Goal: Transaction & Acquisition: Purchase product/service

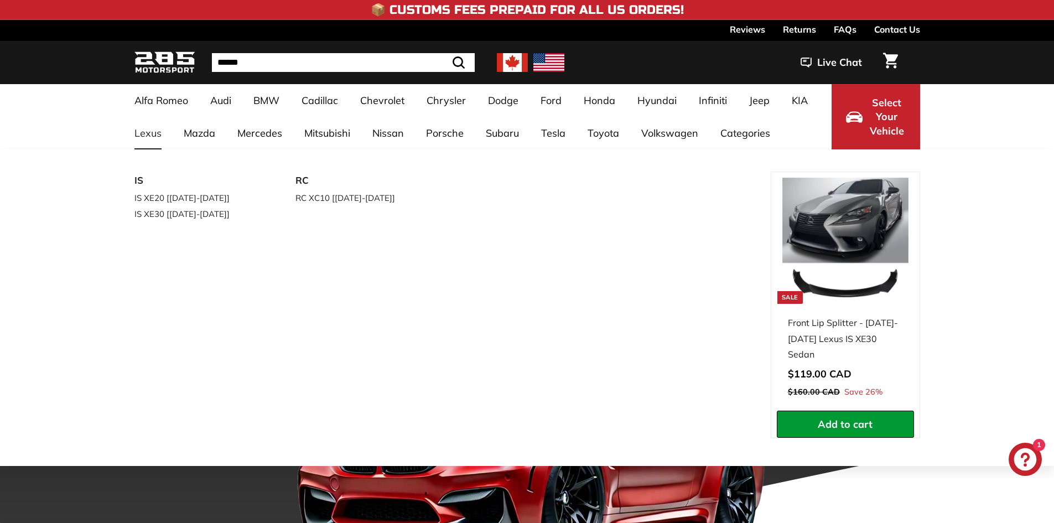
click at [143, 131] on link "Lexus" at bounding box center [147, 133] width 49 height 33
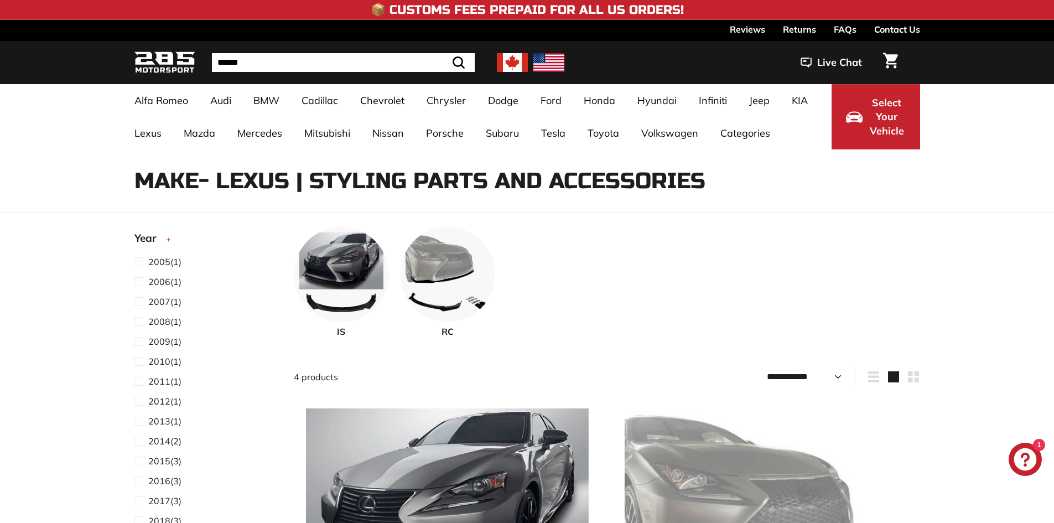
select select "**********"
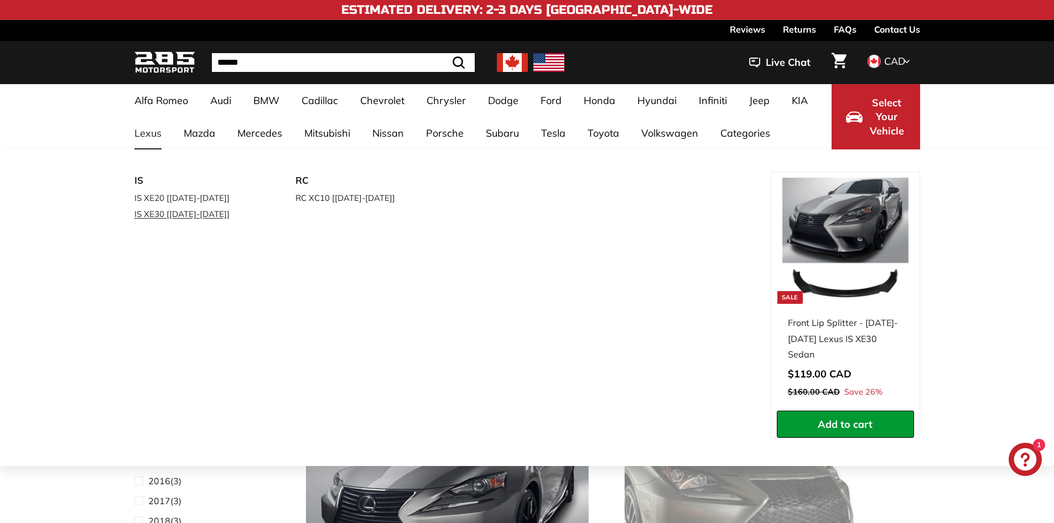
click at [194, 215] on link "IS XE30 [[DATE]-[DATE]]" at bounding box center [200, 214] width 131 height 16
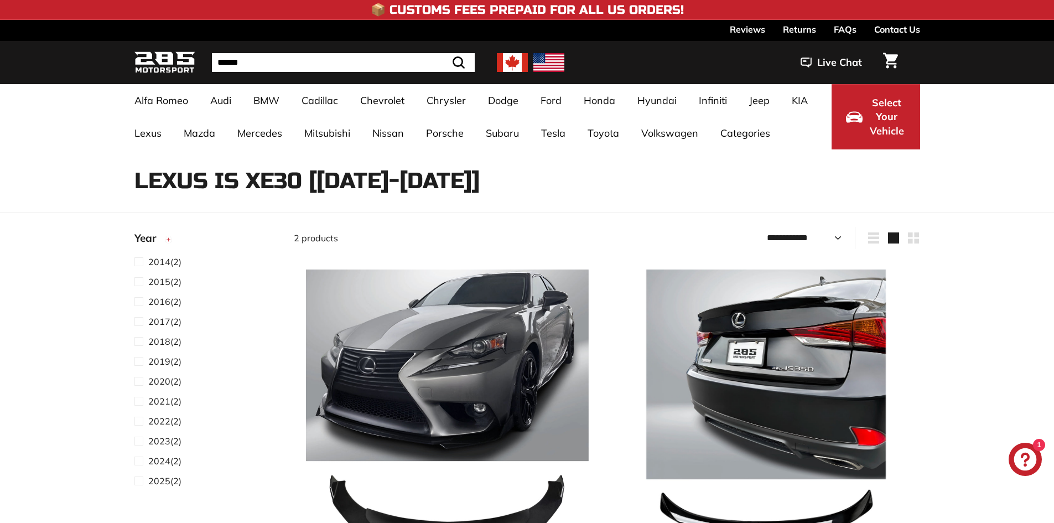
select select "**********"
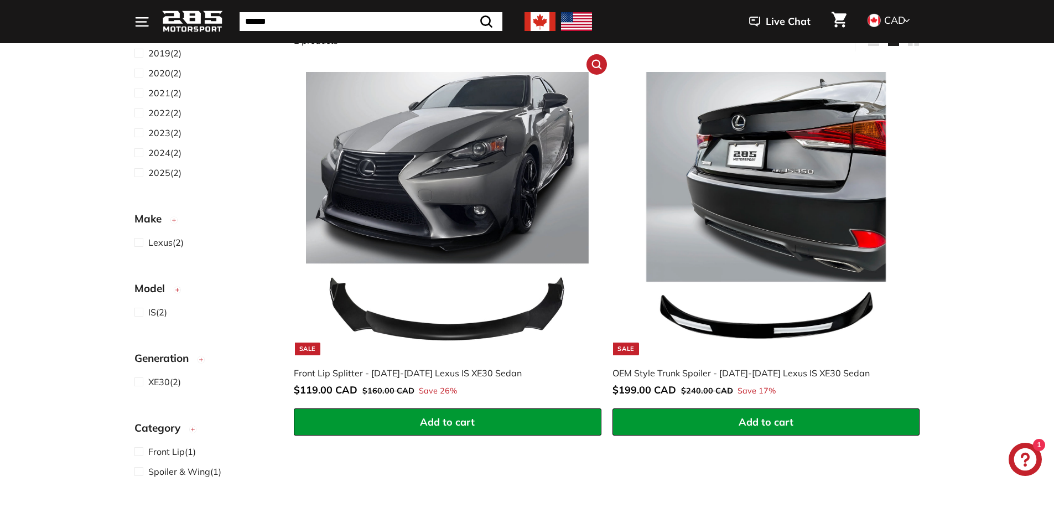
scroll to position [221, 0]
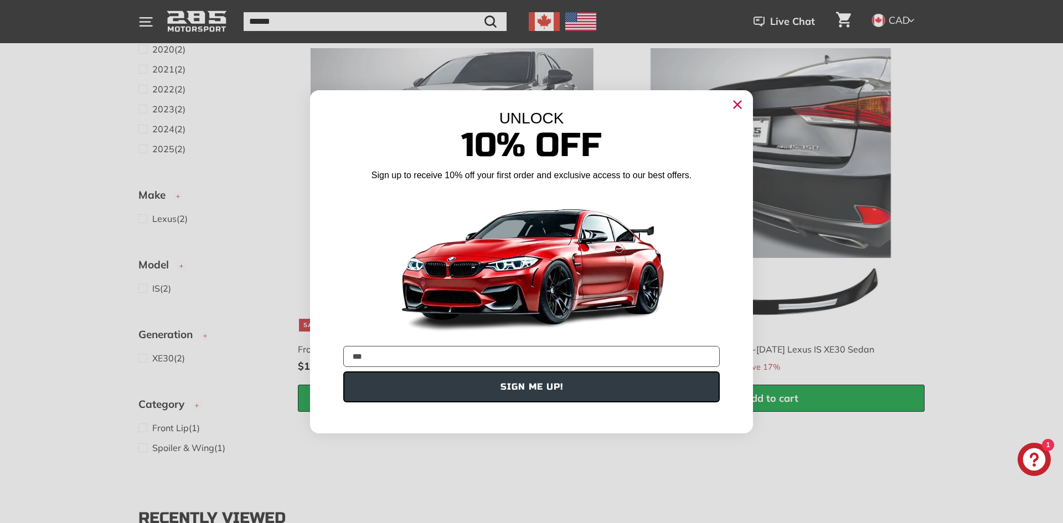
type input "**********"
click at [508, 391] on button "SIGN ME UP!" at bounding box center [531, 386] width 376 height 31
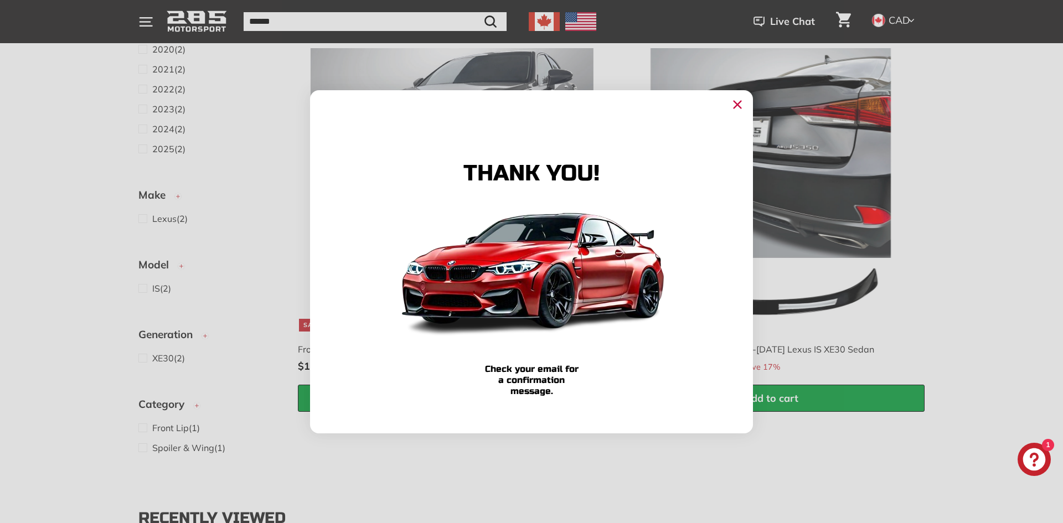
click at [736, 105] on icon "Close dialog" at bounding box center [737, 104] width 7 height 7
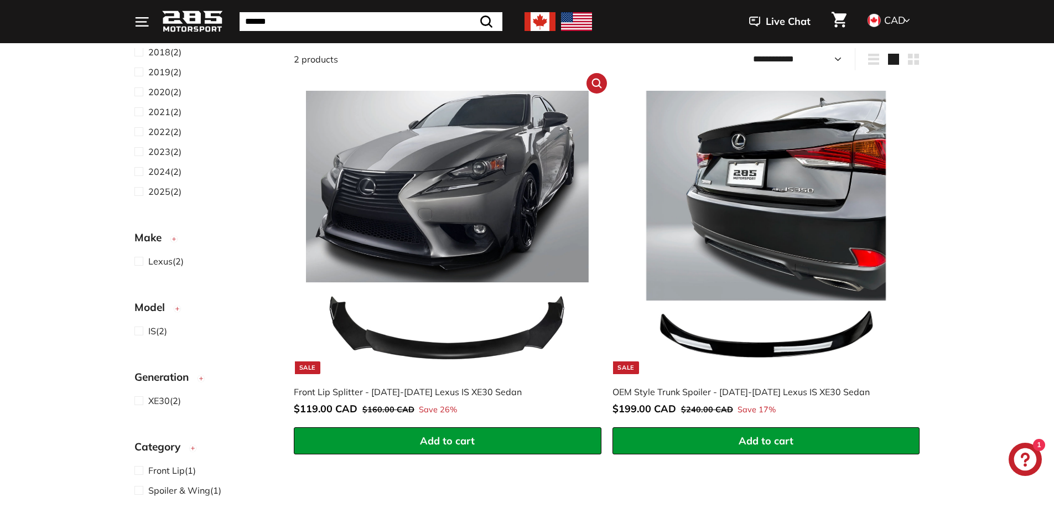
scroll to position [55, 0]
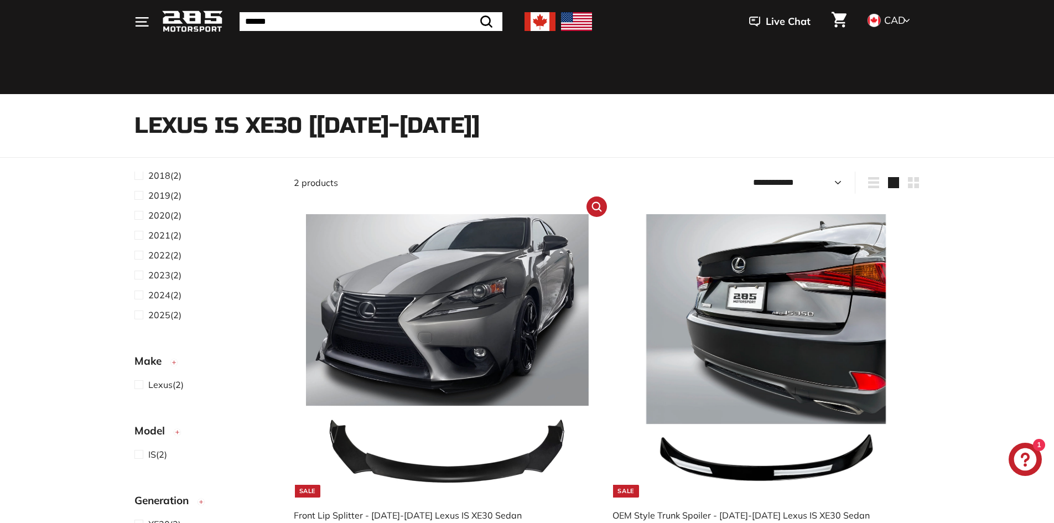
click at [472, 310] on img at bounding box center [447, 355] width 283 height 283
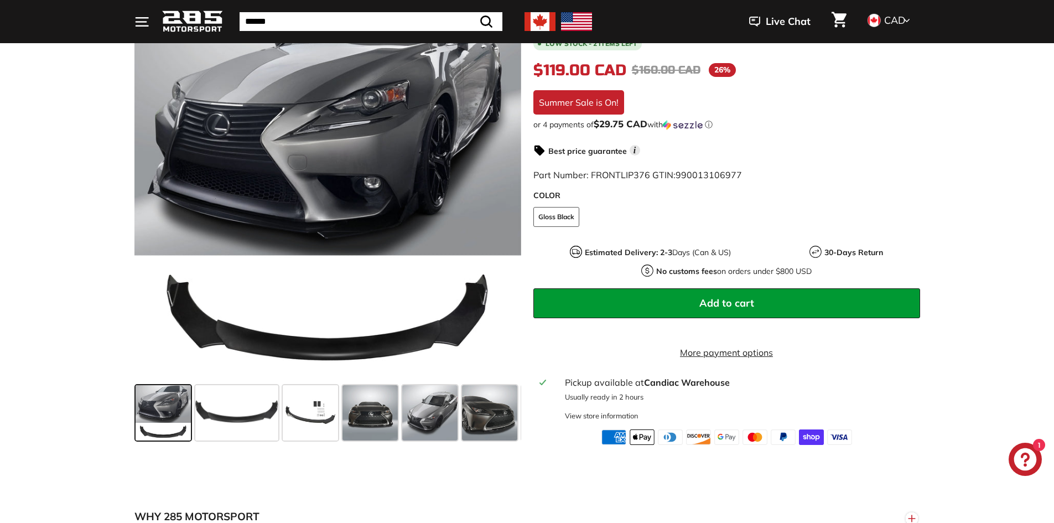
scroll to position [221, 0]
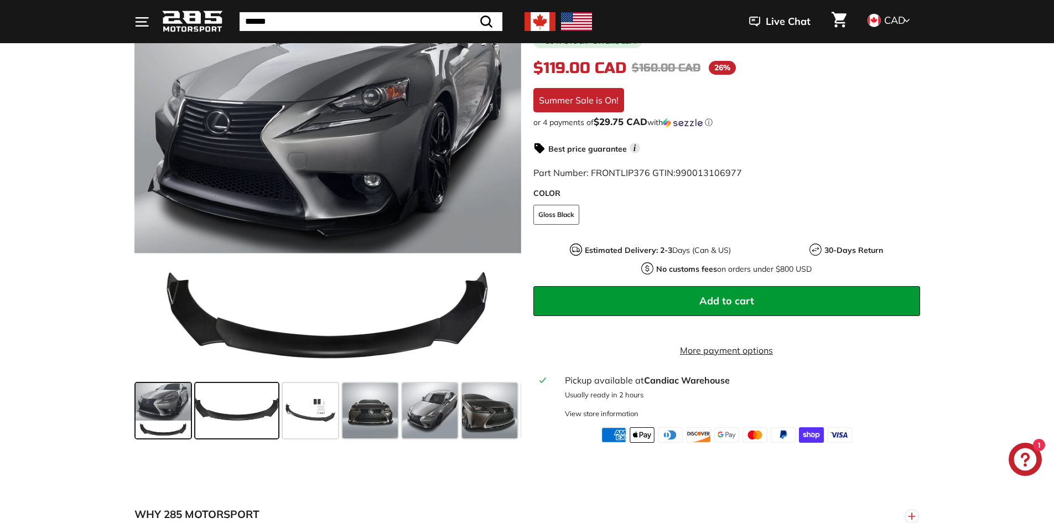
click at [266, 425] on span at bounding box center [236, 410] width 83 height 55
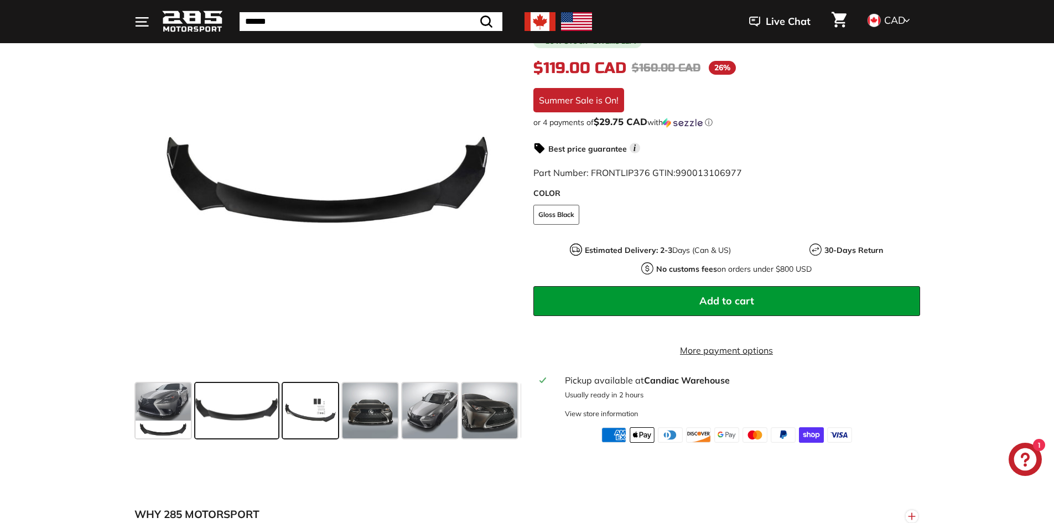
click at [313, 425] on span at bounding box center [310, 410] width 55 height 55
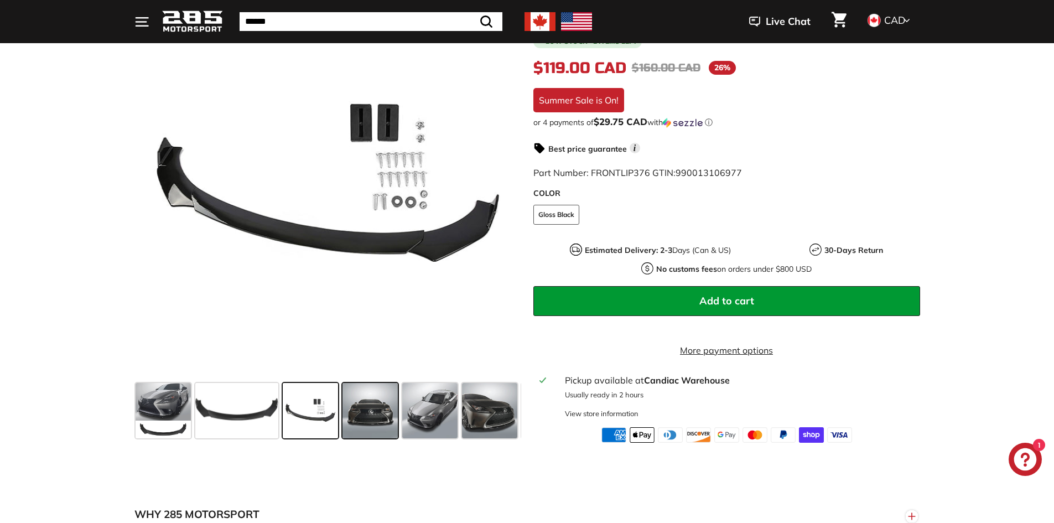
click at [355, 427] on span at bounding box center [370, 410] width 55 height 55
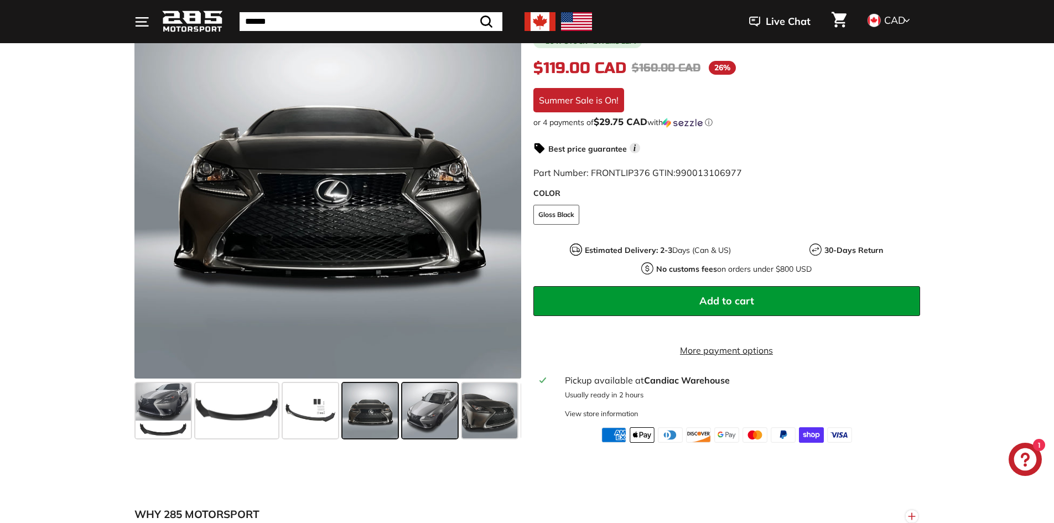
click at [418, 428] on span at bounding box center [429, 410] width 55 height 55
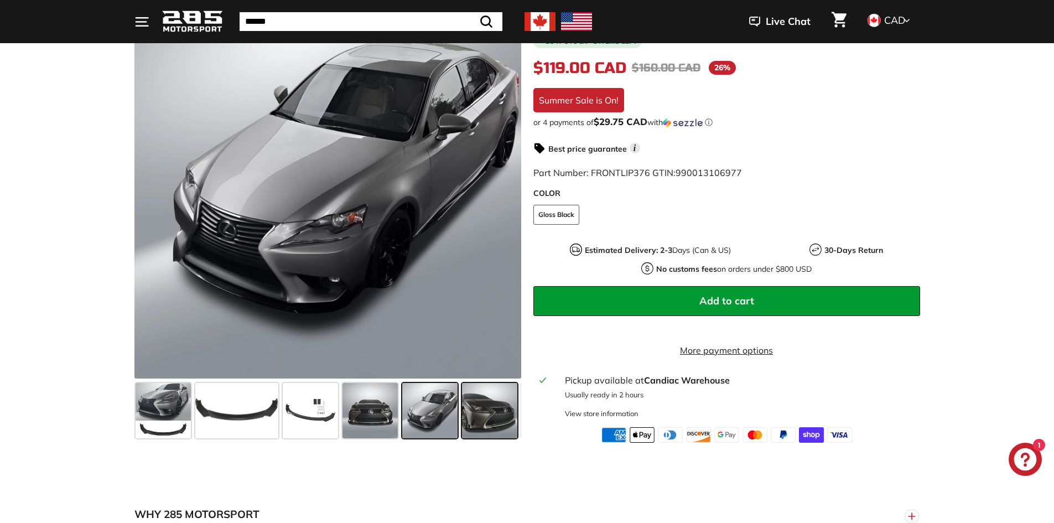
click at [483, 427] on span at bounding box center [489, 410] width 55 height 55
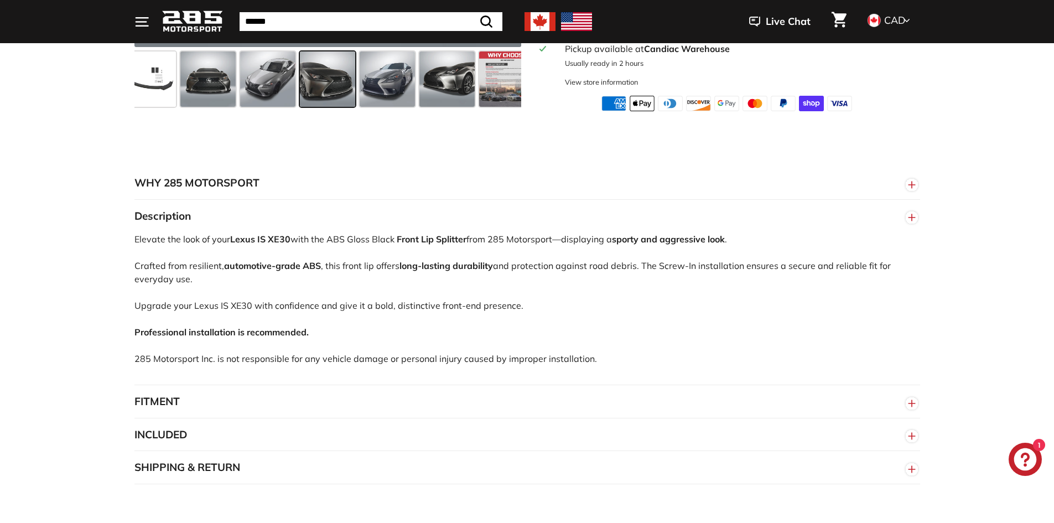
scroll to position [554, 0]
click at [913, 403] on line "button" at bounding box center [912, 403] width 7 height 0
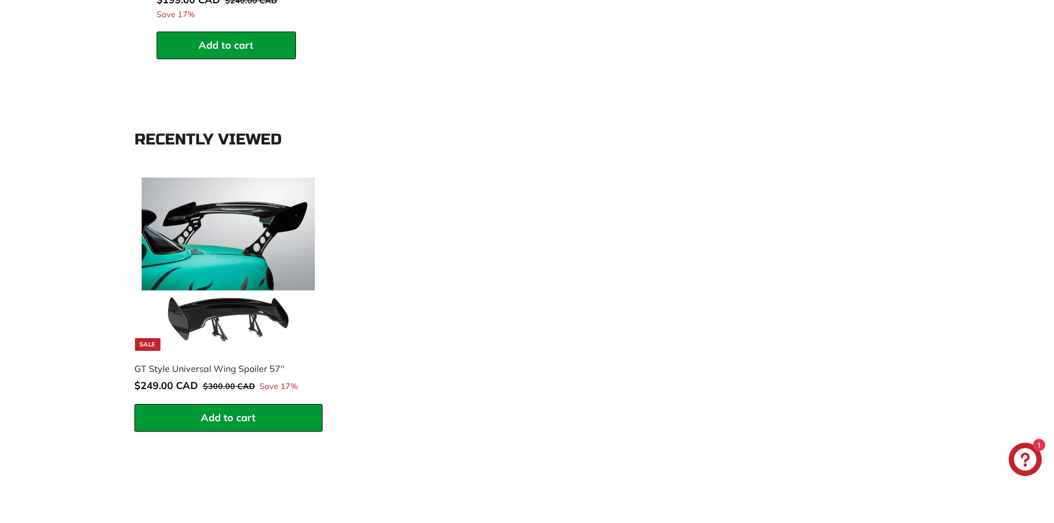
scroll to position [1495, 0]
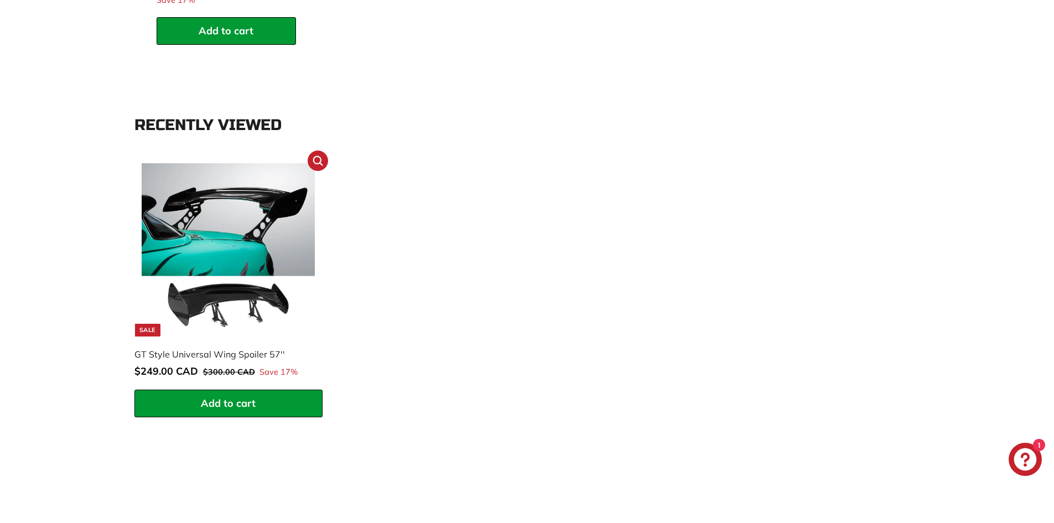
click at [240, 257] on img at bounding box center [228, 249] width 173 height 173
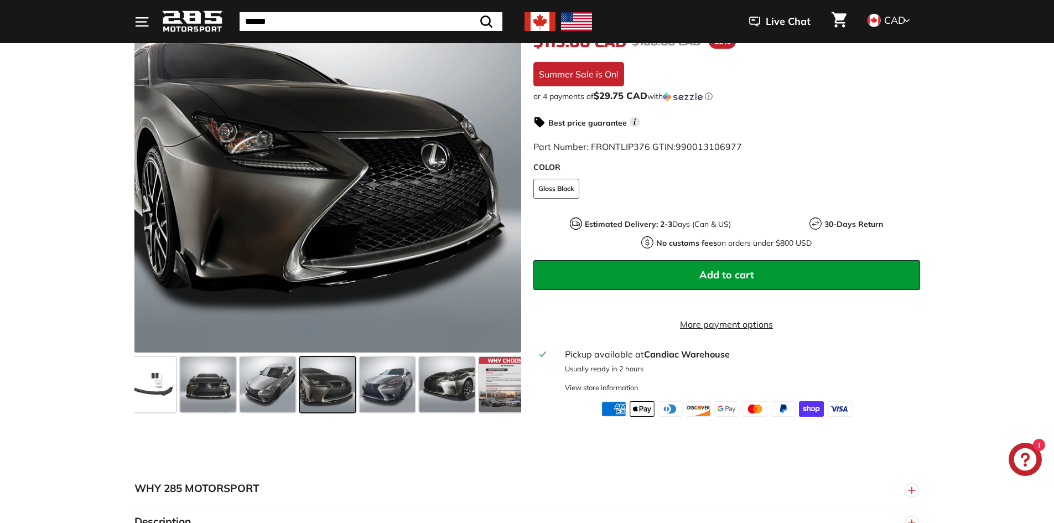
scroll to position [277, 0]
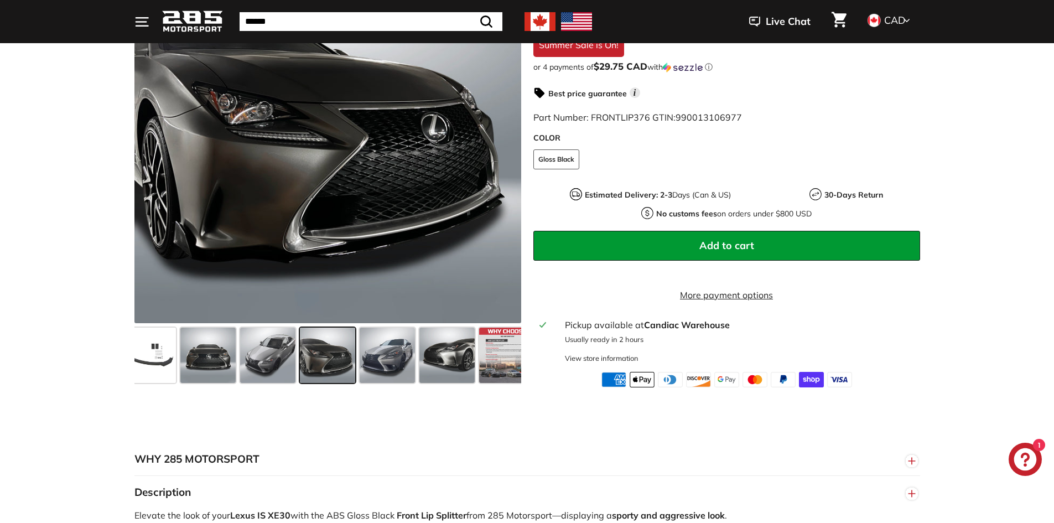
click at [721, 302] on link "More payment options" at bounding box center [727, 294] width 387 height 13
click at [174, 363] on span at bounding box center [148, 355] width 55 height 55
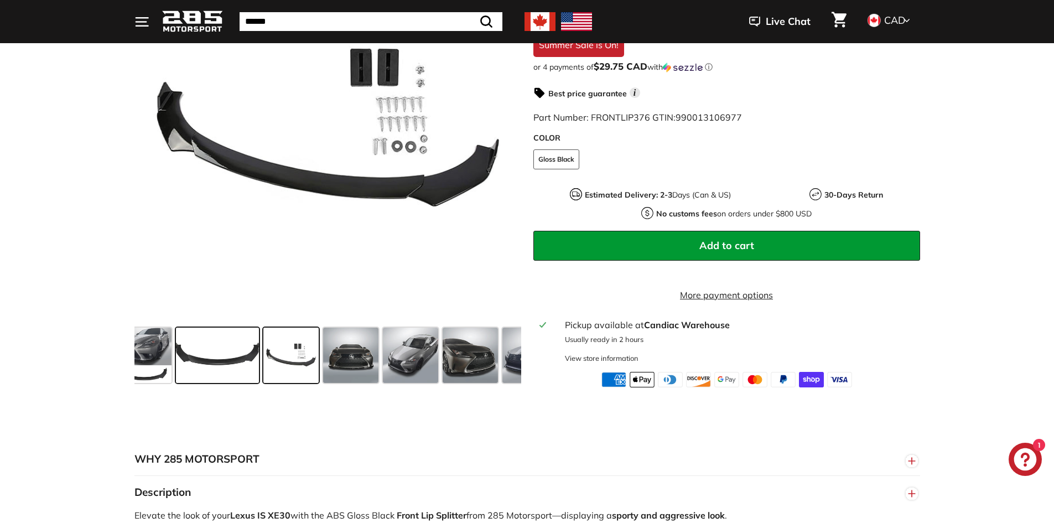
scroll to position [0, 0]
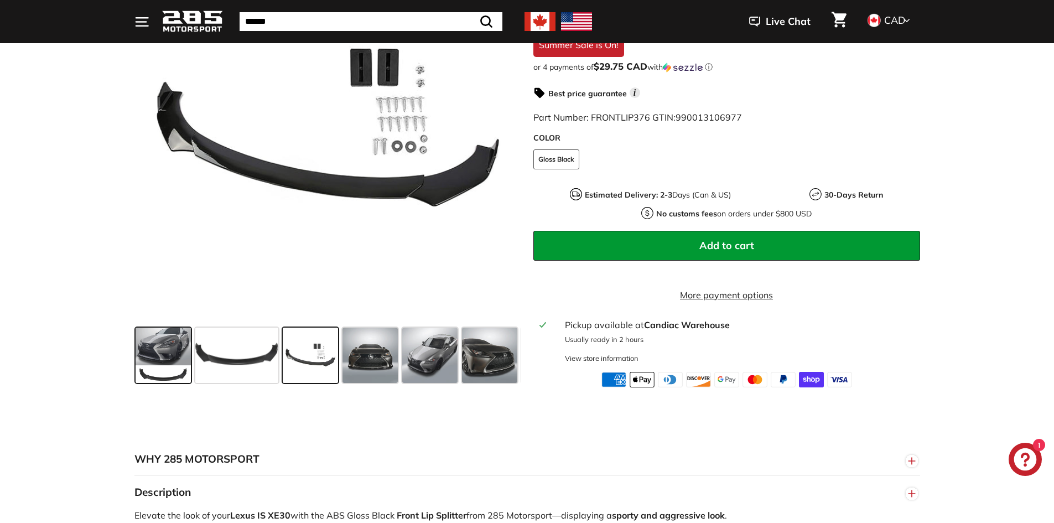
click at [168, 366] on span at bounding box center [163, 355] width 55 height 55
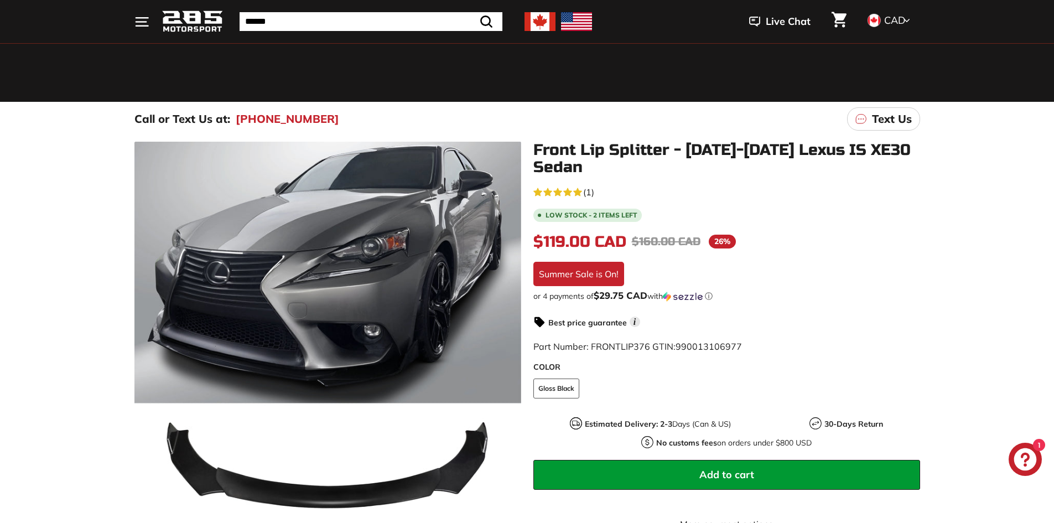
scroll to position [111, 0]
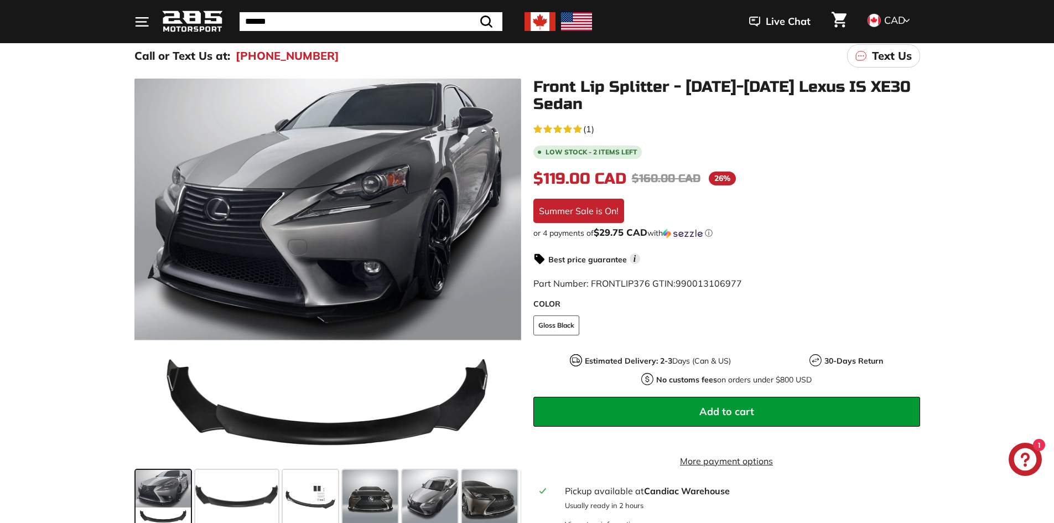
click at [702, 413] on span "Add to cart" at bounding box center [727, 411] width 55 height 13
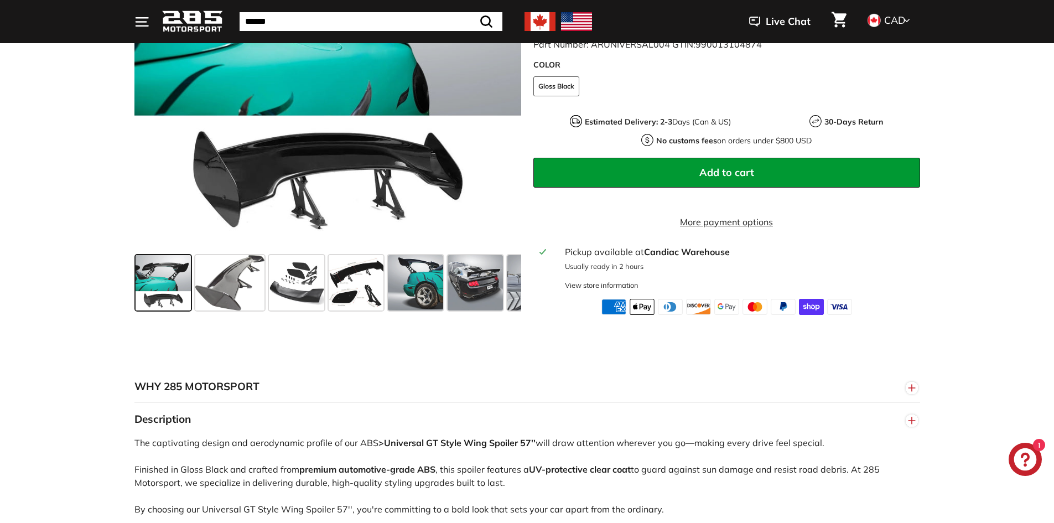
scroll to position [166, 0]
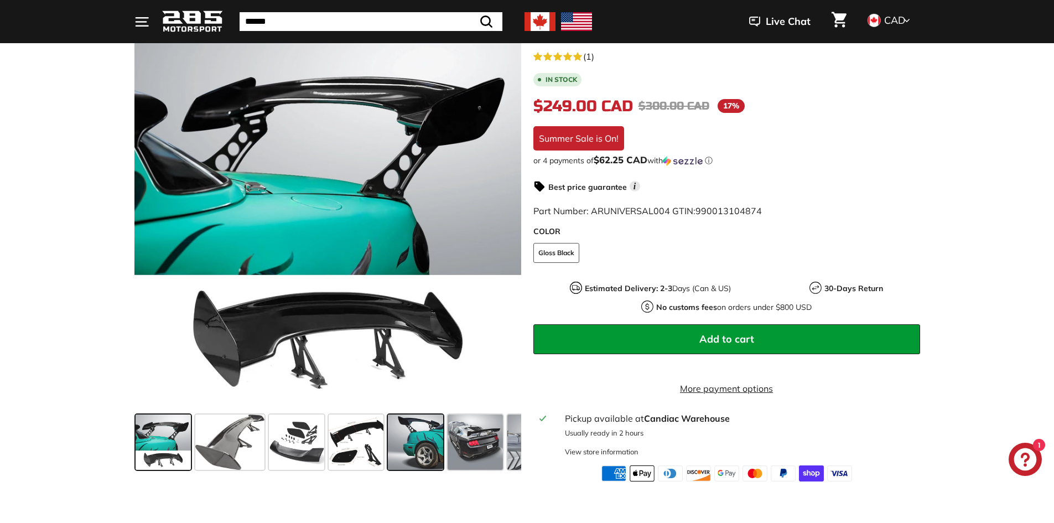
click at [408, 433] on span at bounding box center [415, 442] width 55 height 55
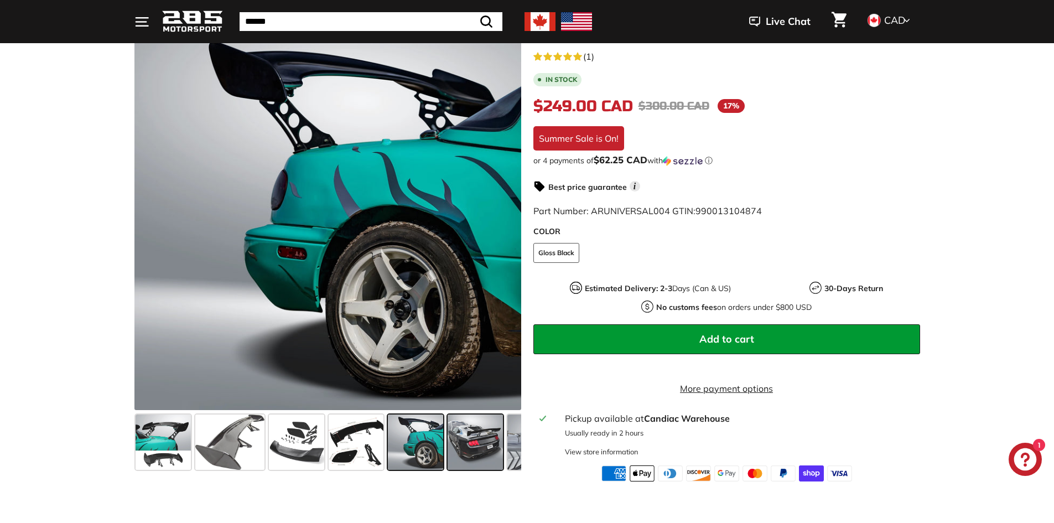
click at [447, 437] on div at bounding box center [476, 442] width 60 height 60
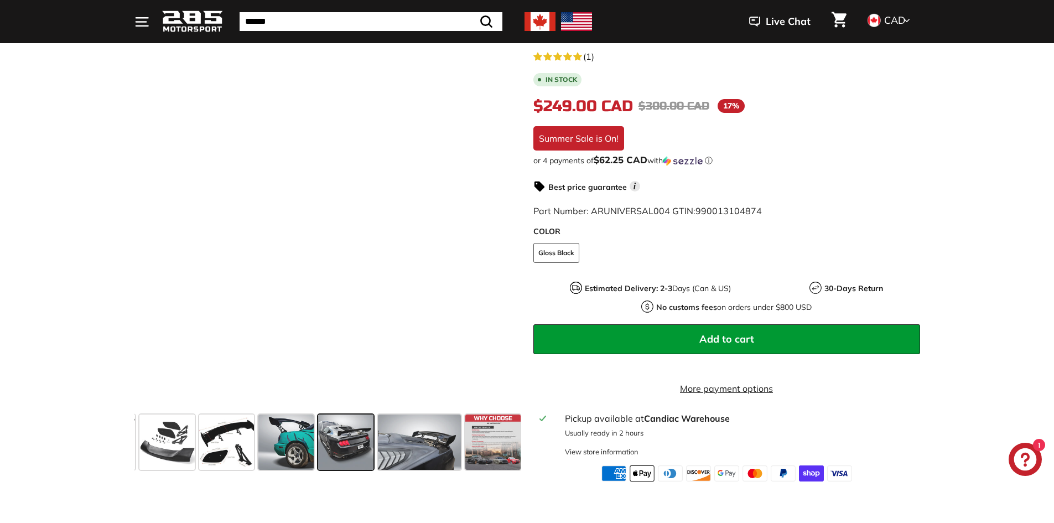
scroll to position [0, 132]
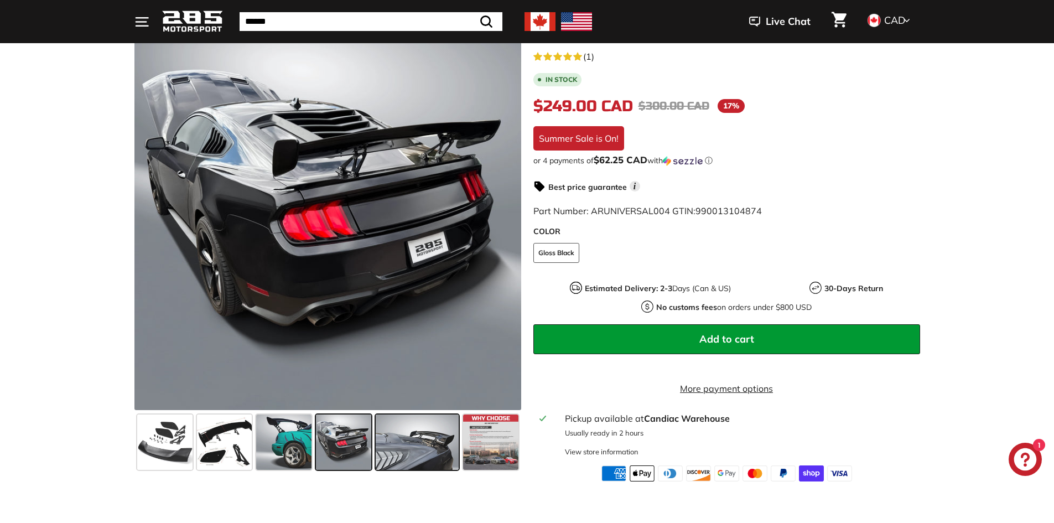
click at [436, 439] on span at bounding box center [417, 442] width 83 height 55
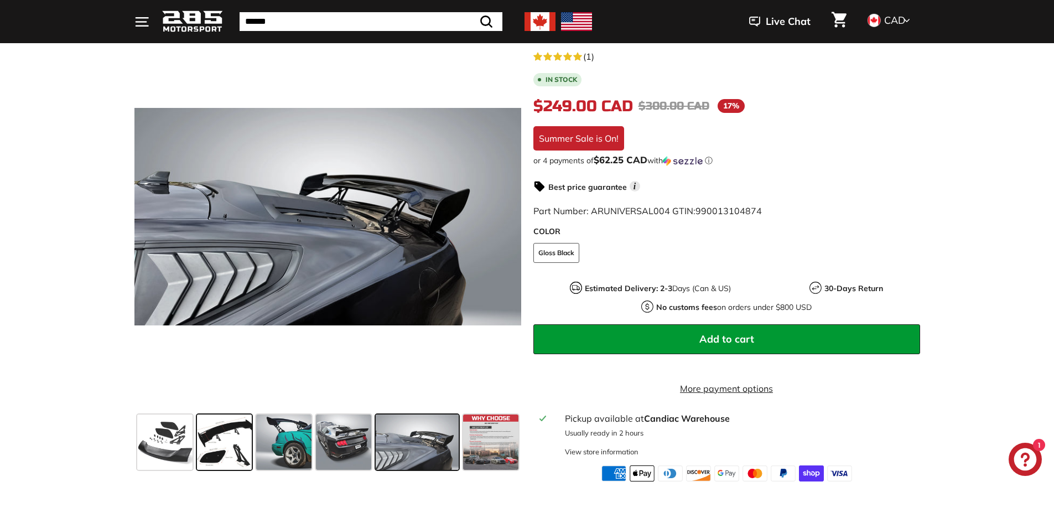
click at [215, 438] on span at bounding box center [224, 442] width 55 height 55
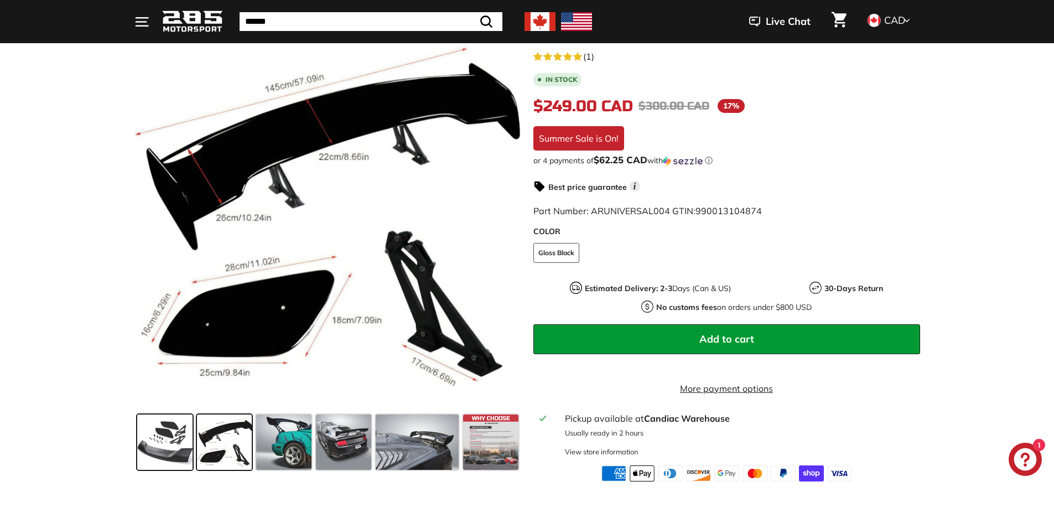
click at [166, 436] on span at bounding box center [164, 442] width 55 height 55
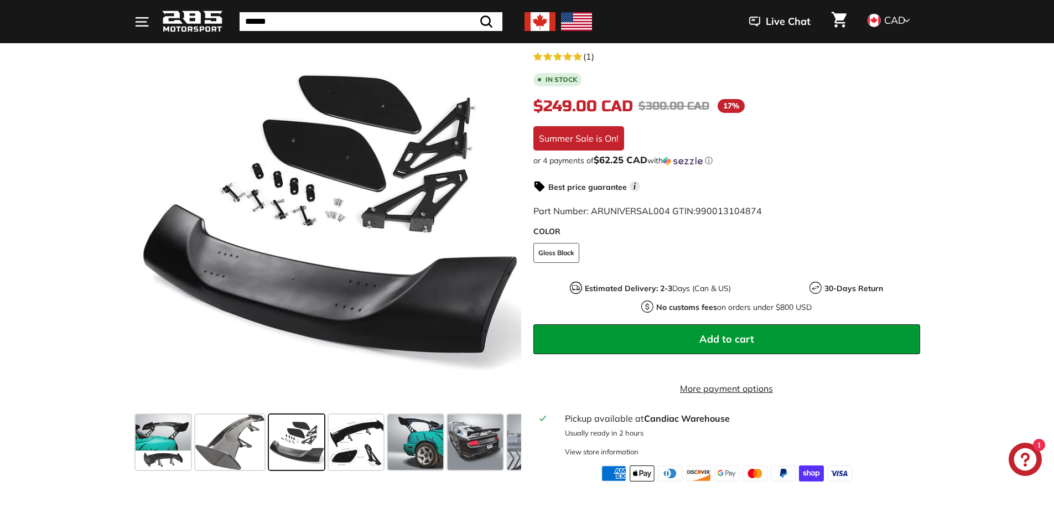
scroll to position [0, 0]
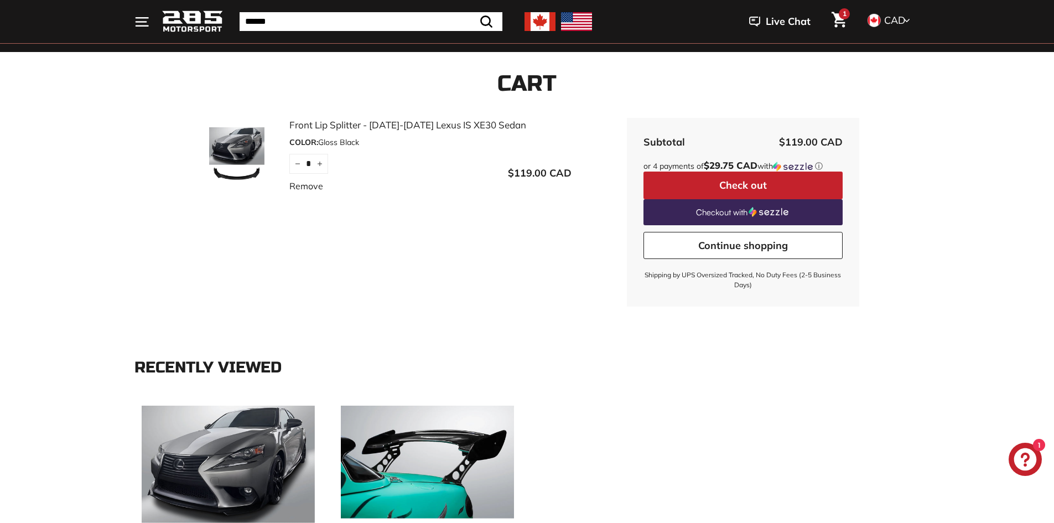
scroll to position [111, 0]
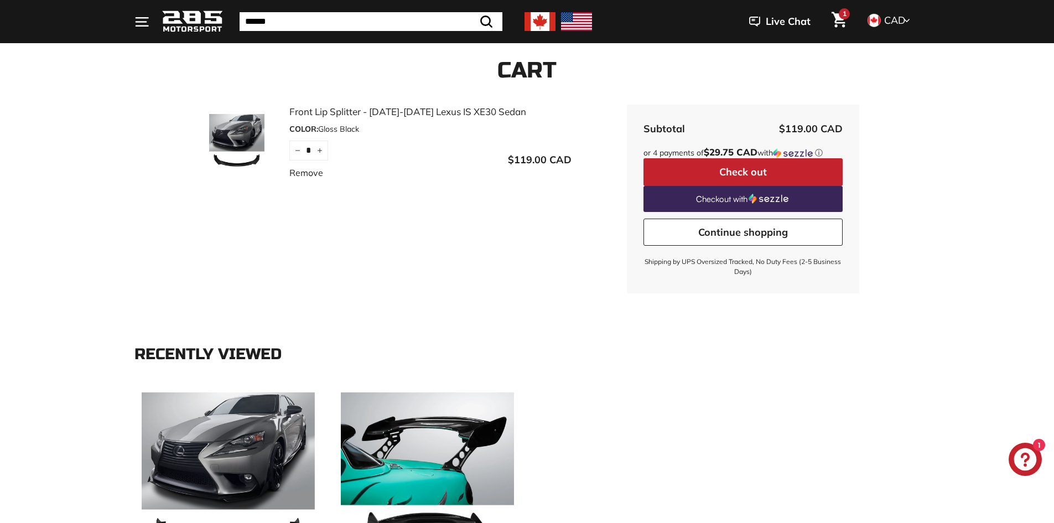
click at [690, 235] on link "Continue shopping" at bounding box center [743, 233] width 199 height 28
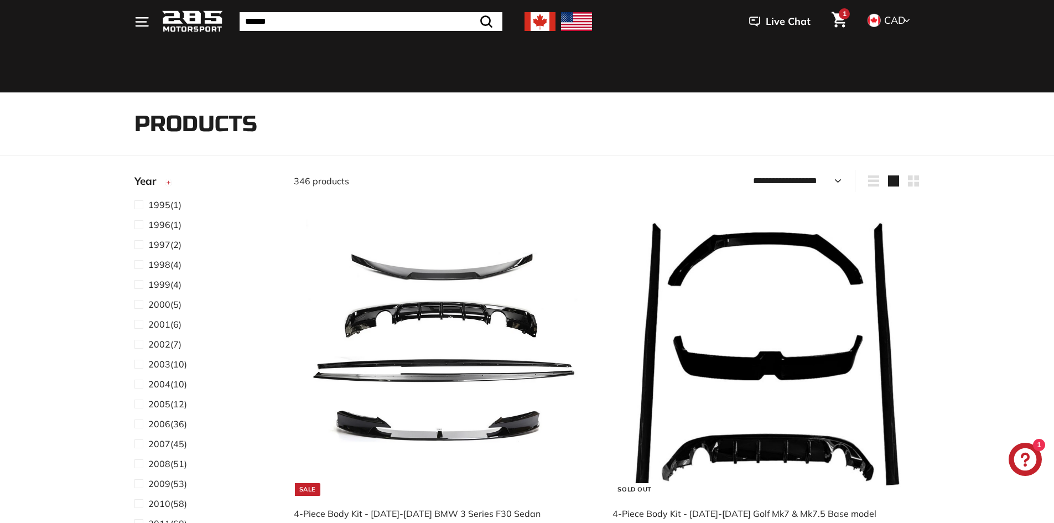
scroll to position [55, 0]
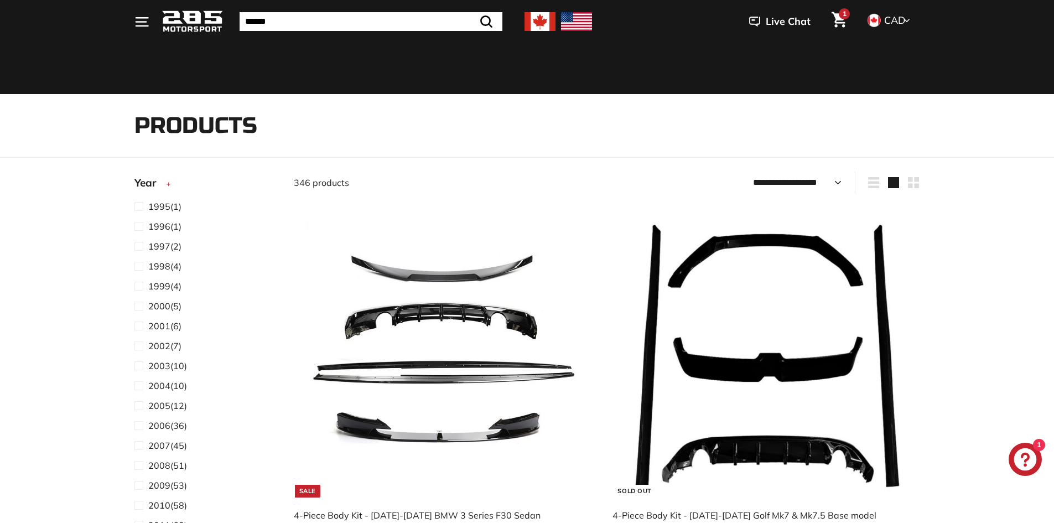
click at [831, 21] on link "1" at bounding box center [839, 22] width 28 height 38
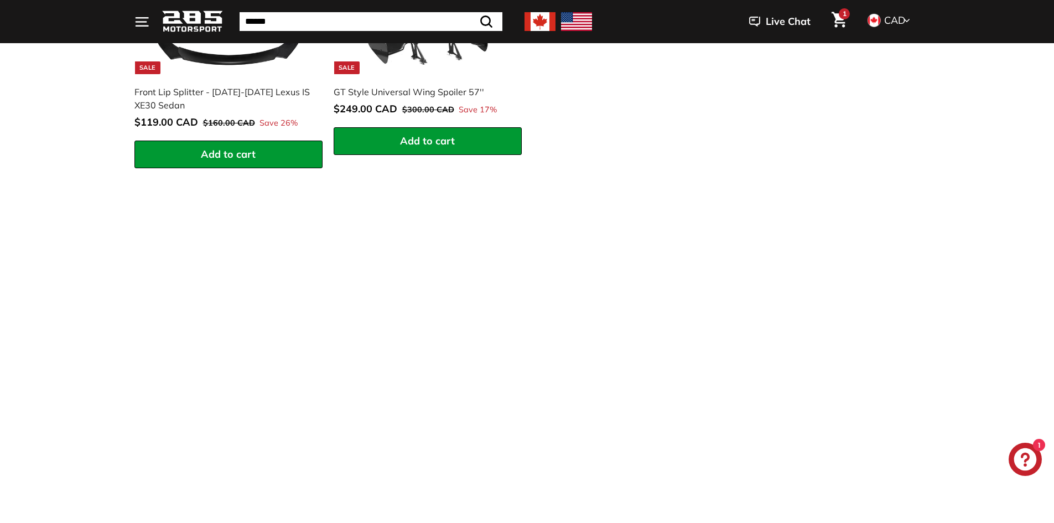
scroll to position [720, 0]
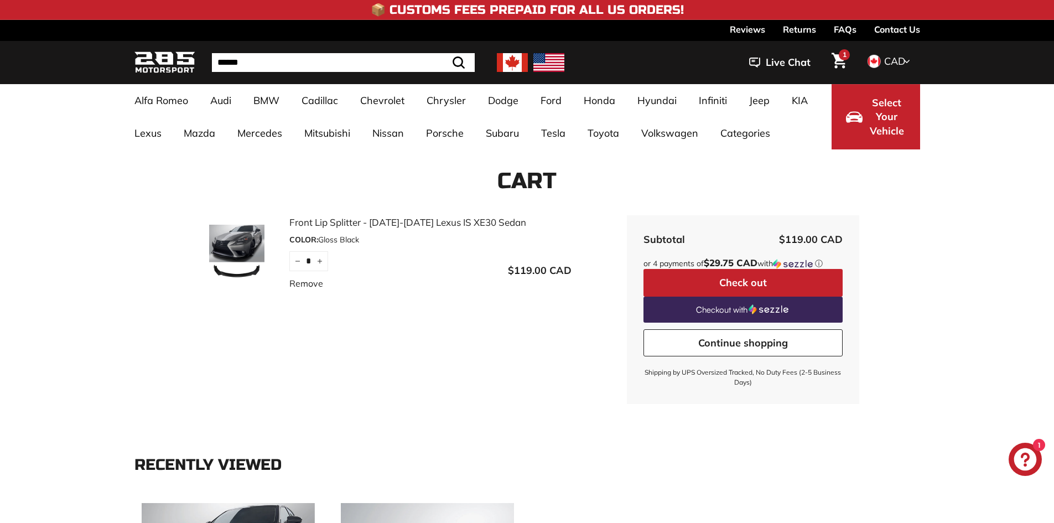
click at [843, 52] on span "1" at bounding box center [845, 54] width 4 height 7
click at [748, 276] on button "Check out" at bounding box center [743, 283] width 199 height 28
